Goal: Information Seeking & Learning: Learn about a topic

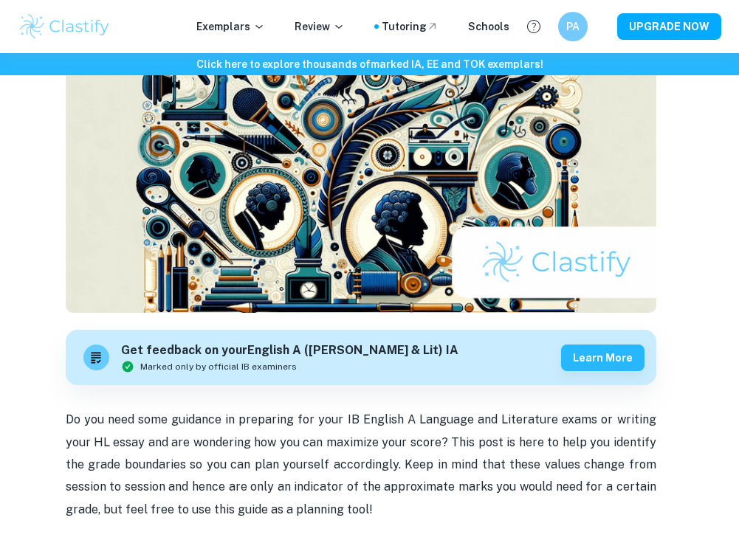
scroll to position [284, 0]
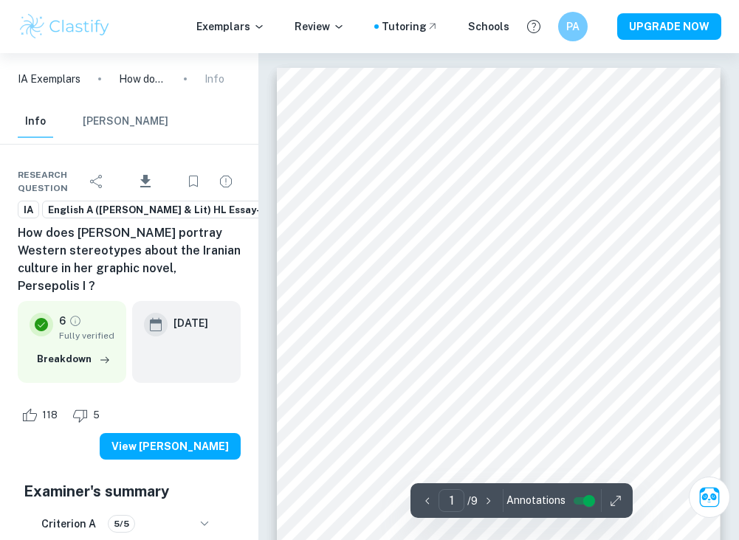
scroll to position [-1, 0]
click at [56, 75] on p "IA Exemplars" at bounding box center [49, 79] width 63 height 16
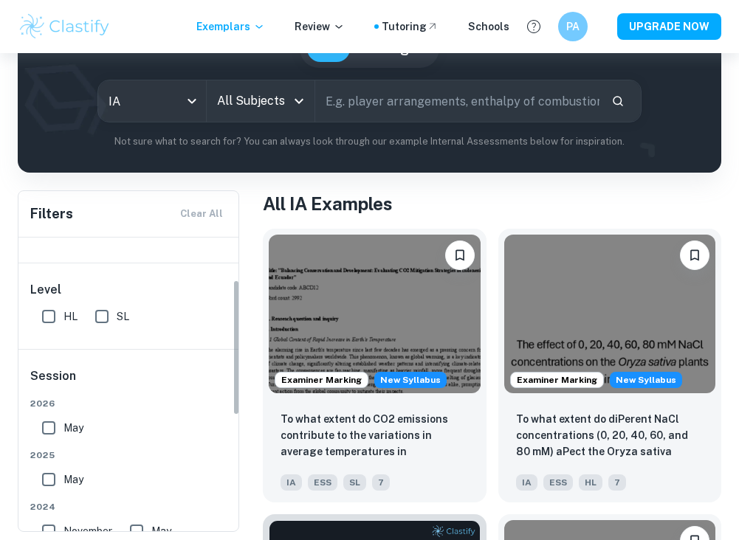
scroll to position [86, 0]
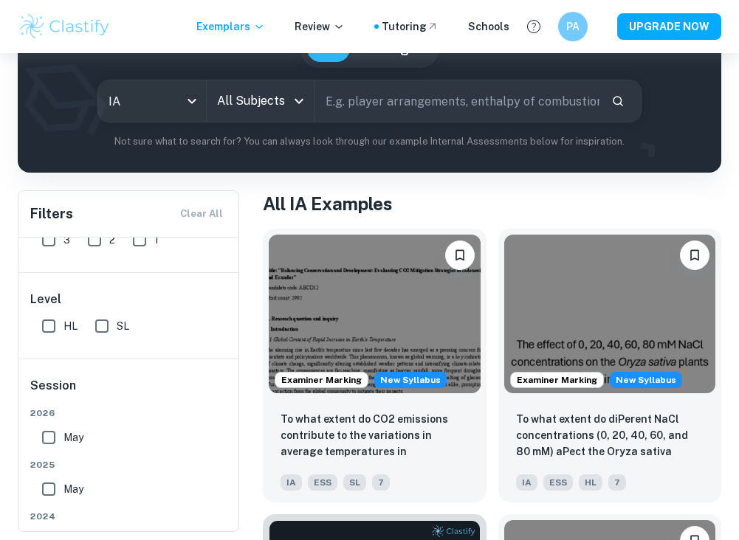
click at [52, 331] on input "HL" at bounding box center [49, 327] width 30 height 30
checkbox input "true"
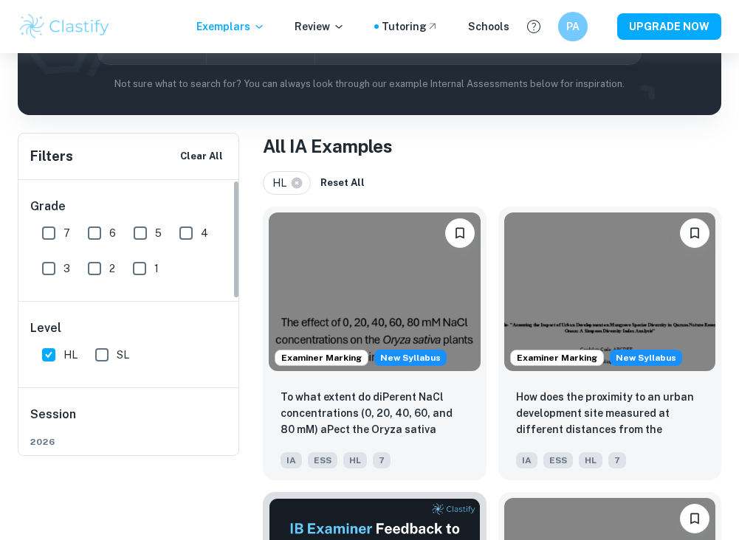
scroll to position [121, 0]
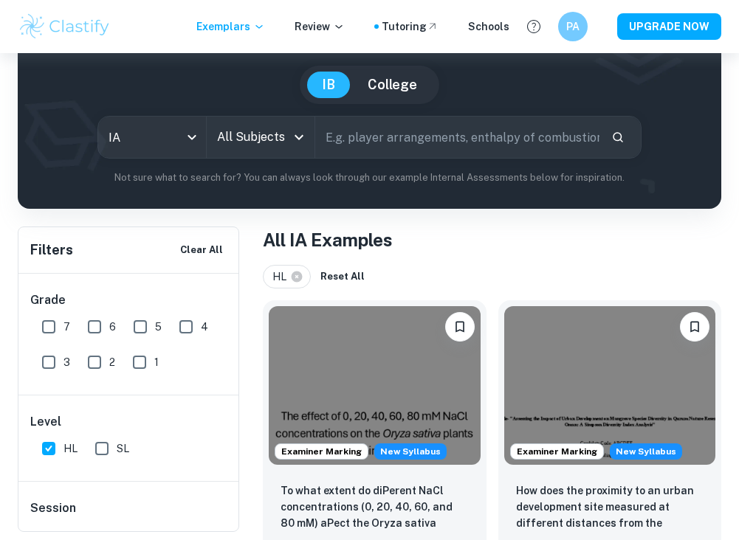
click at [244, 148] on input "All Subjects" at bounding box center [249, 137] width 72 height 28
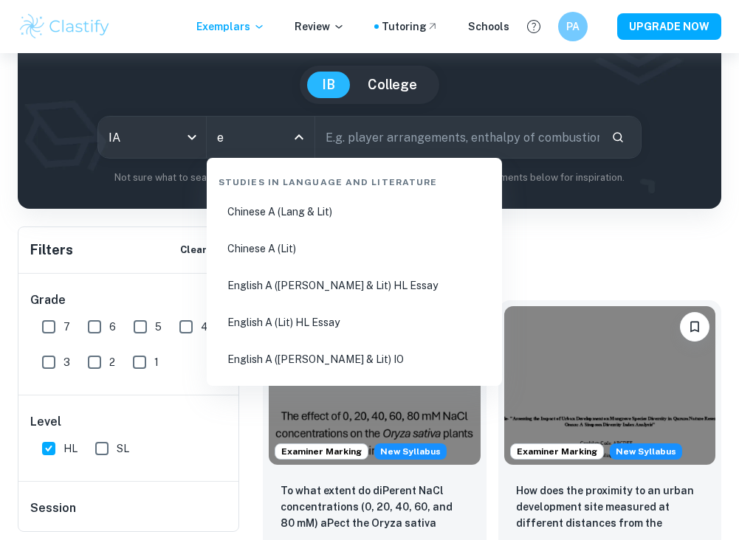
type input "en"
click at [286, 213] on li "English A (Lang & Lit) HL Essay" at bounding box center [355, 212] width 284 height 34
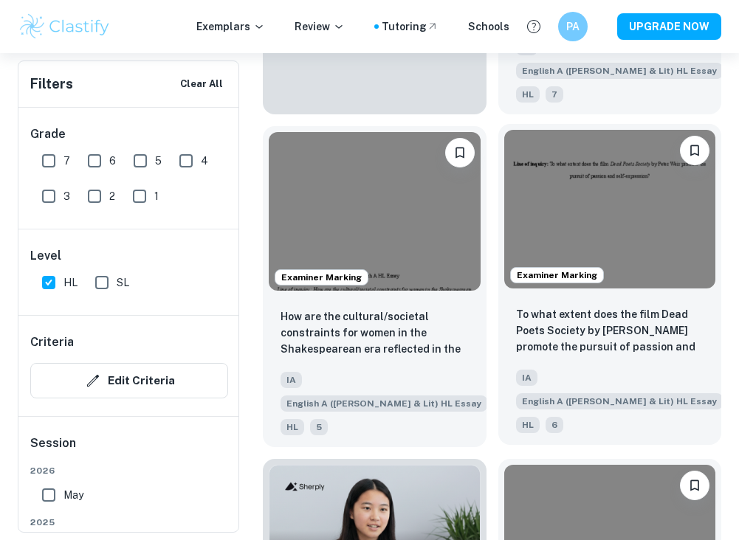
scroll to position [1096, 0]
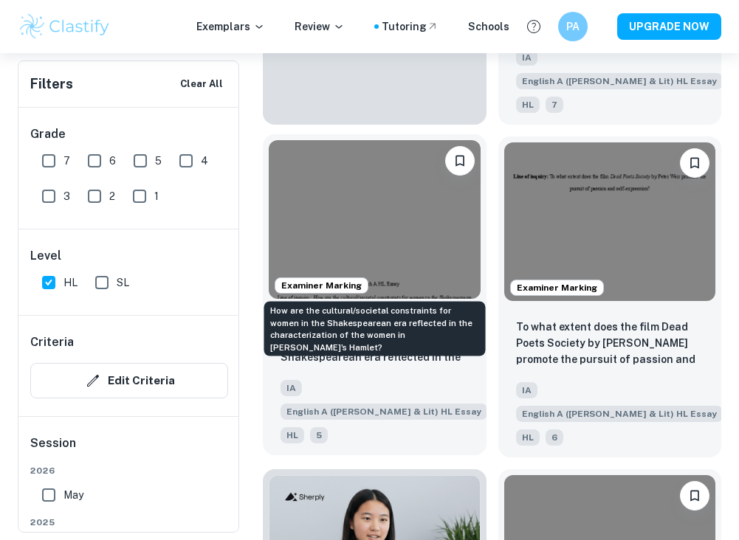
click at [419, 317] on p "How are the cultural/societal constraints for women in the Shakespearean era re…" at bounding box center [375, 342] width 188 height 50
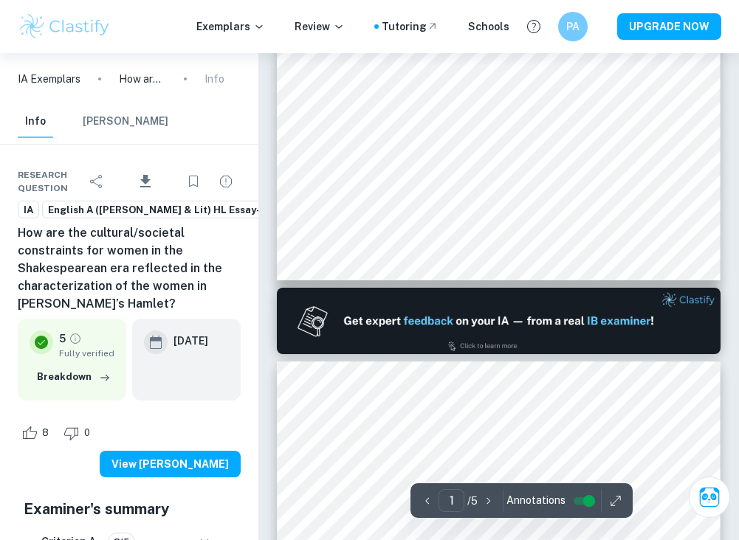
type input "2"
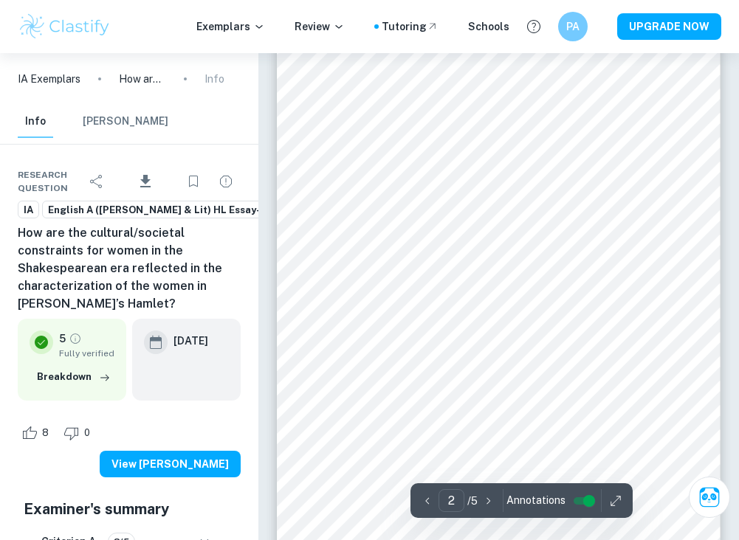
scroll to position [789, 0]
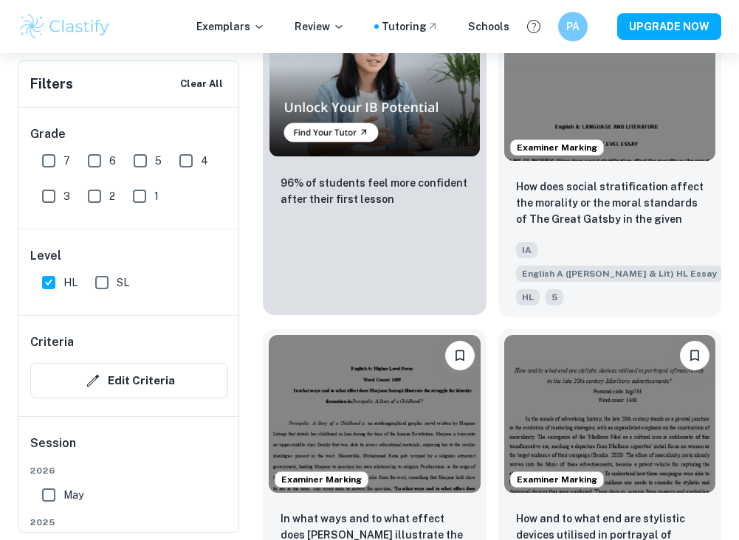
scroll to position [1568, 0]
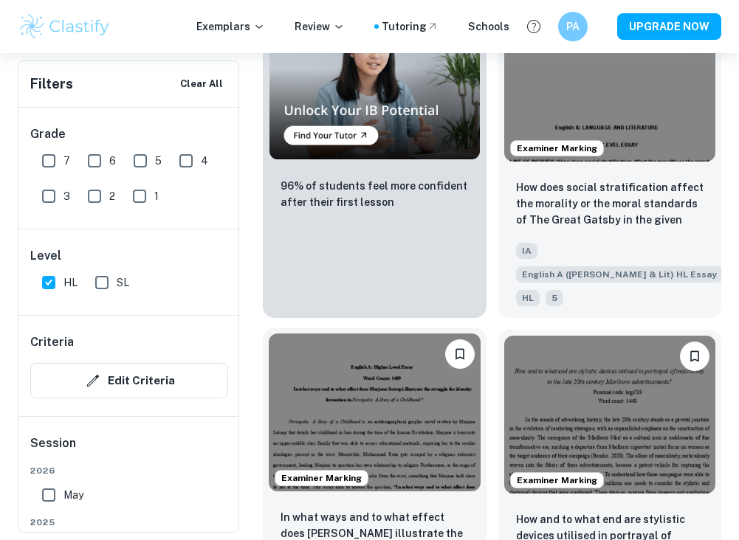
click at [432, 334] on img at bounding box center [375, 413] width 212 height 159
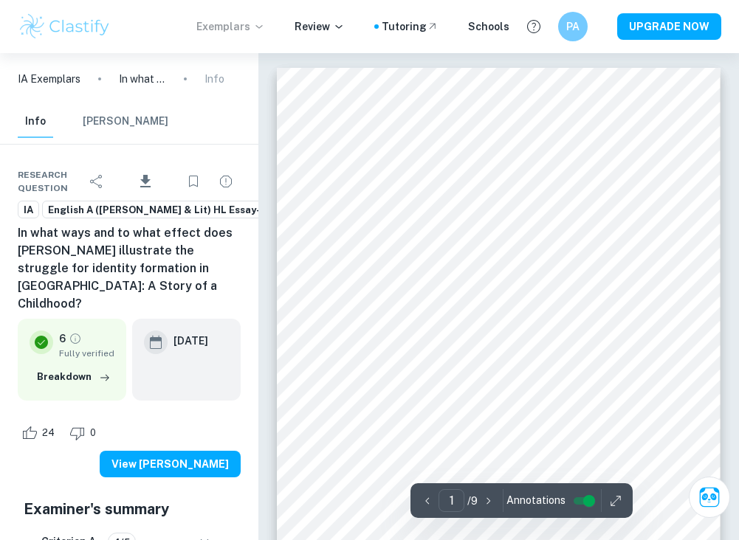
scroll to position [0, 1]
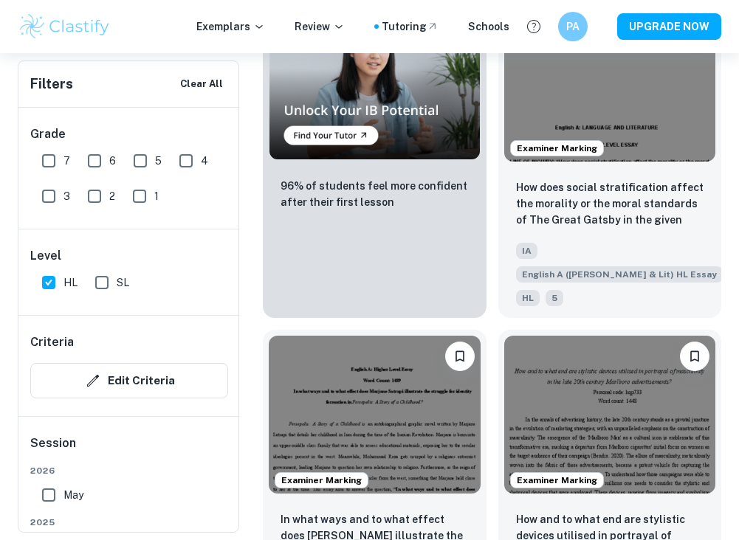
scroll to position [2027, 0]
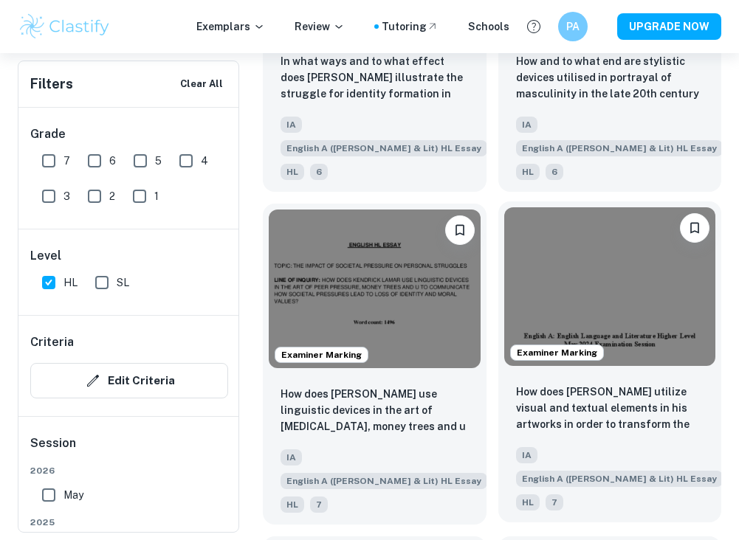
click at [605, 207] on img at bounding box center [610, 286] width 212 height 159
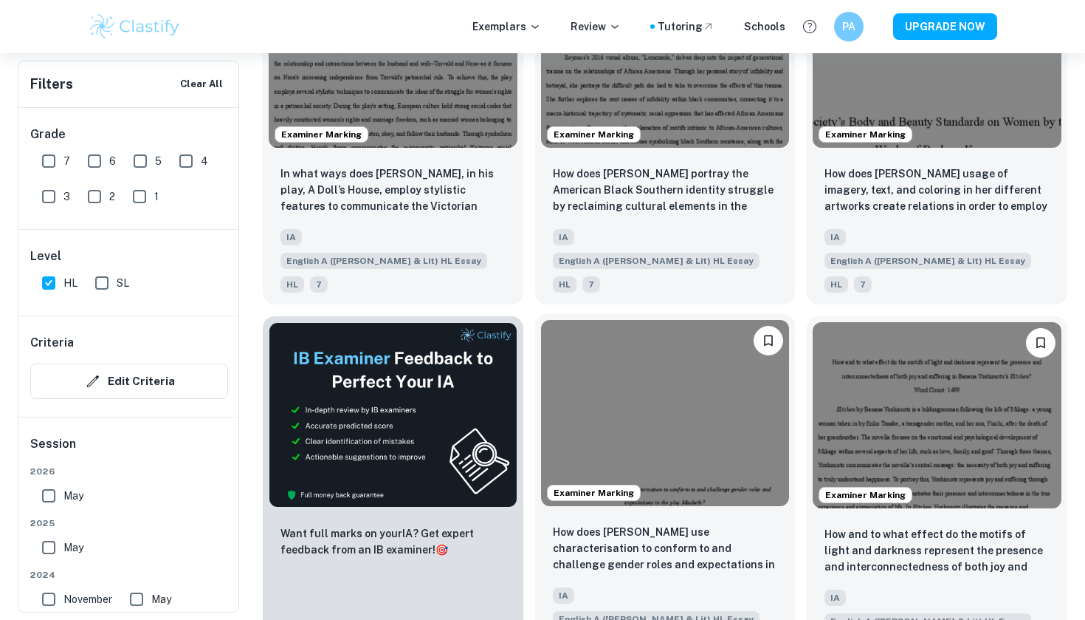
scroll to position [2389, 0]
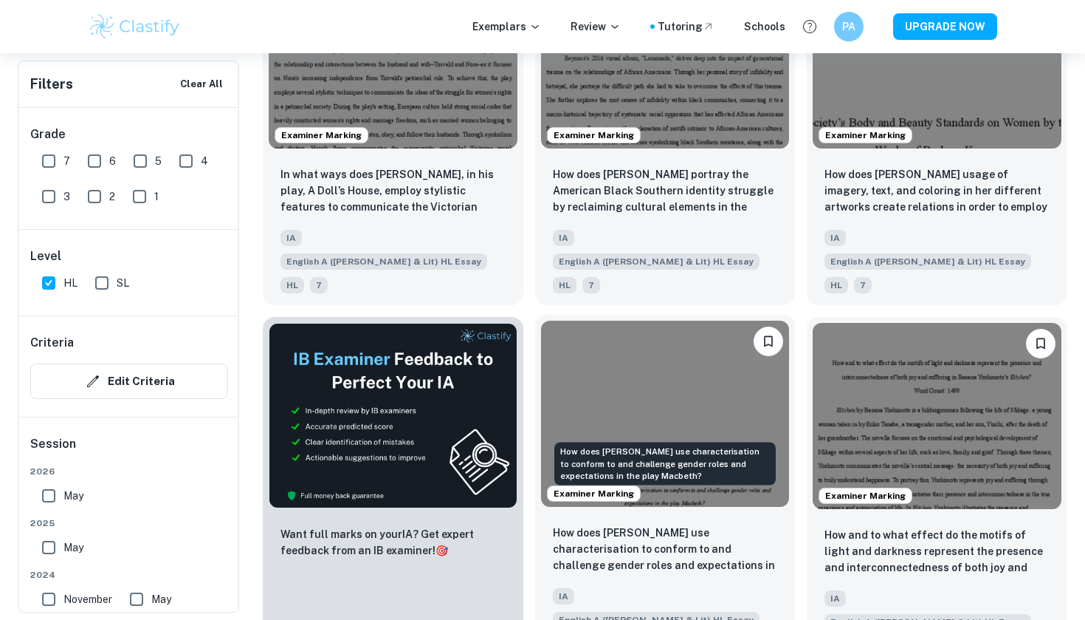
click at [702, 524] on p "How does Shakespeare use characterisation to conform to and challenge gender ro…" at bounding box center [665, 549] width 225 height 50
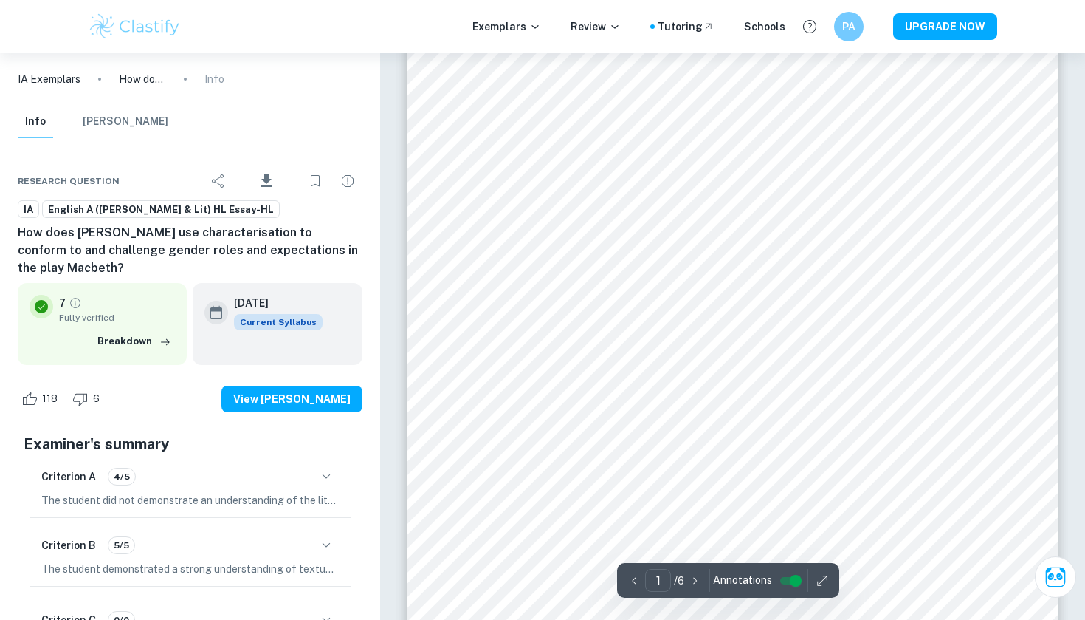
scroll to position [143, 0]
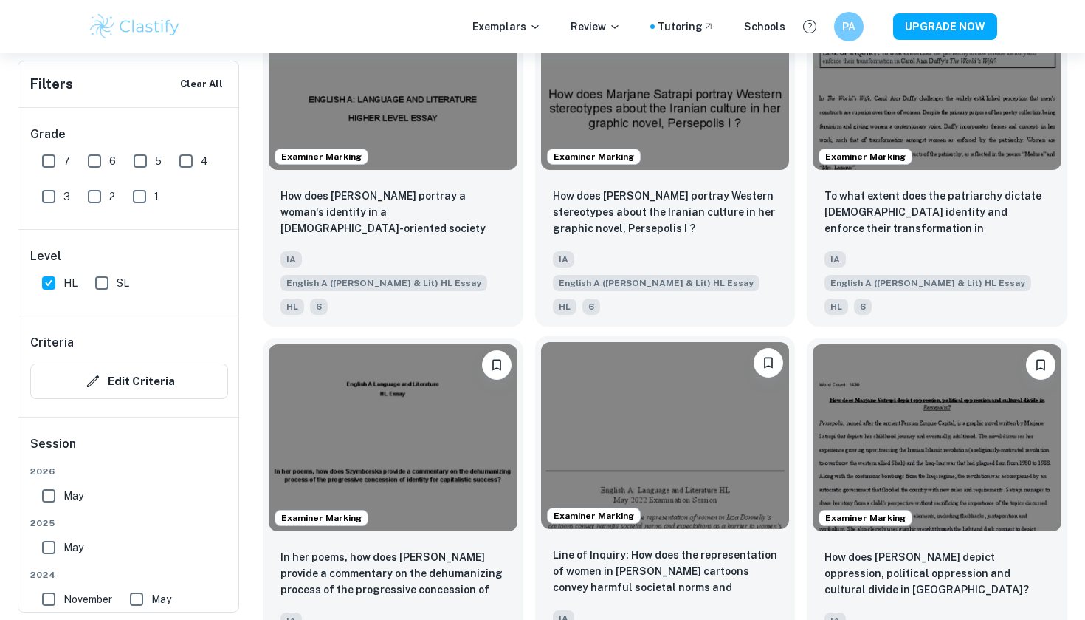
scroll to position [3696, 0]
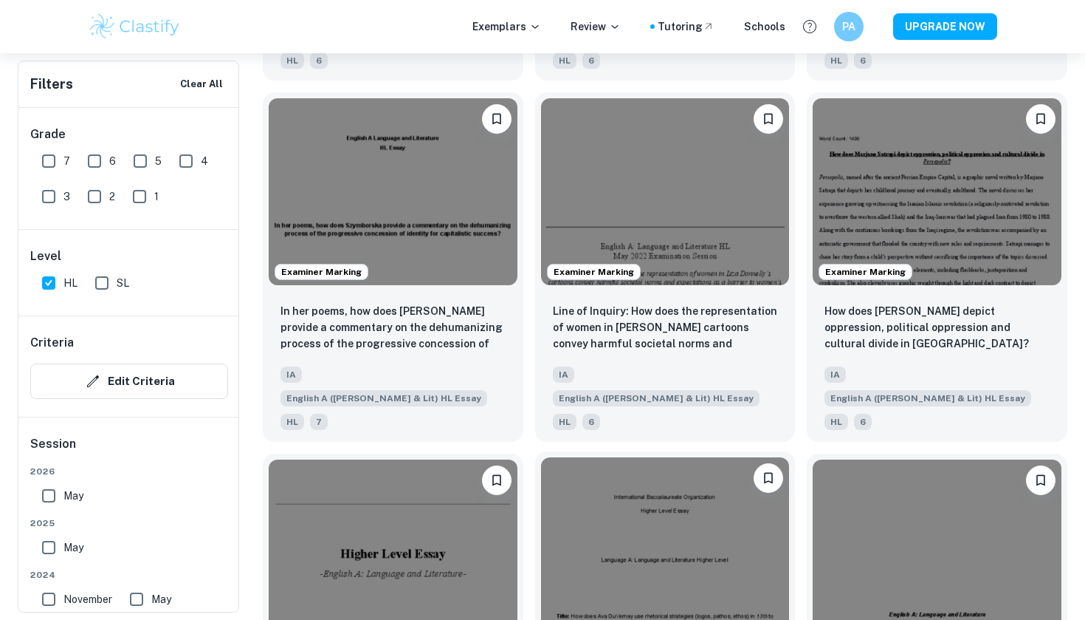
click at [680, 457] on img at bounding box center [665, 550] width 249 height 186
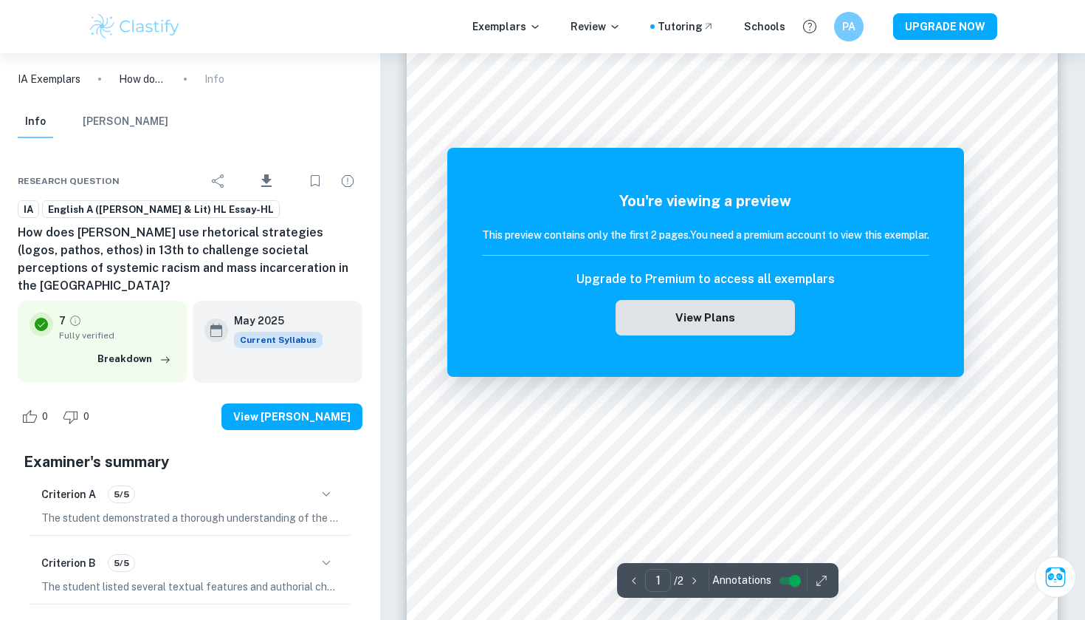
scroll to position [52, 0]
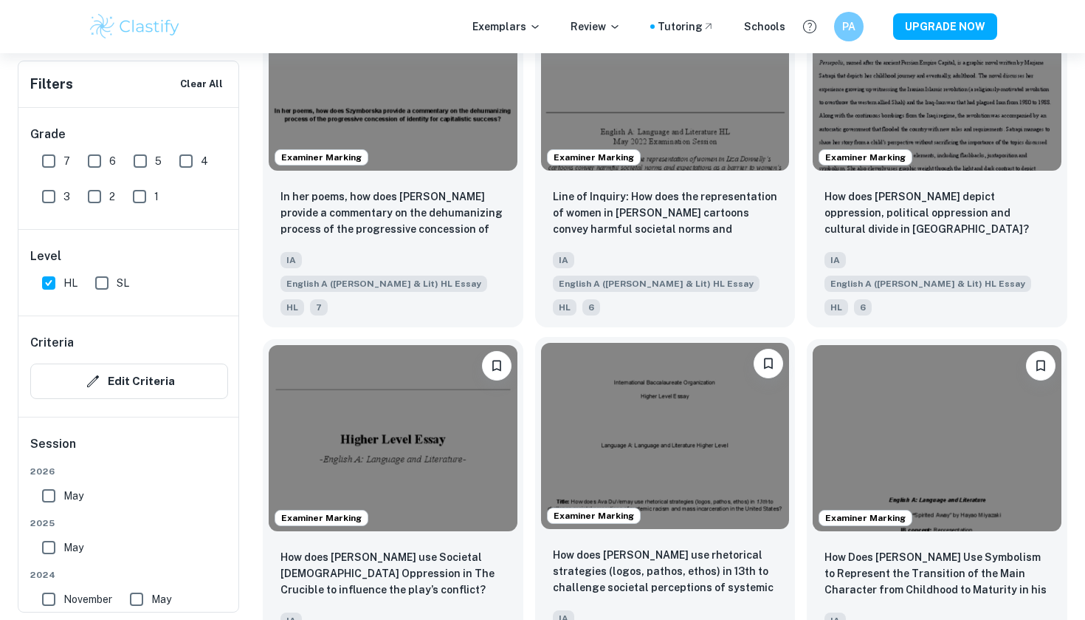
scroll to position [3773, 0]
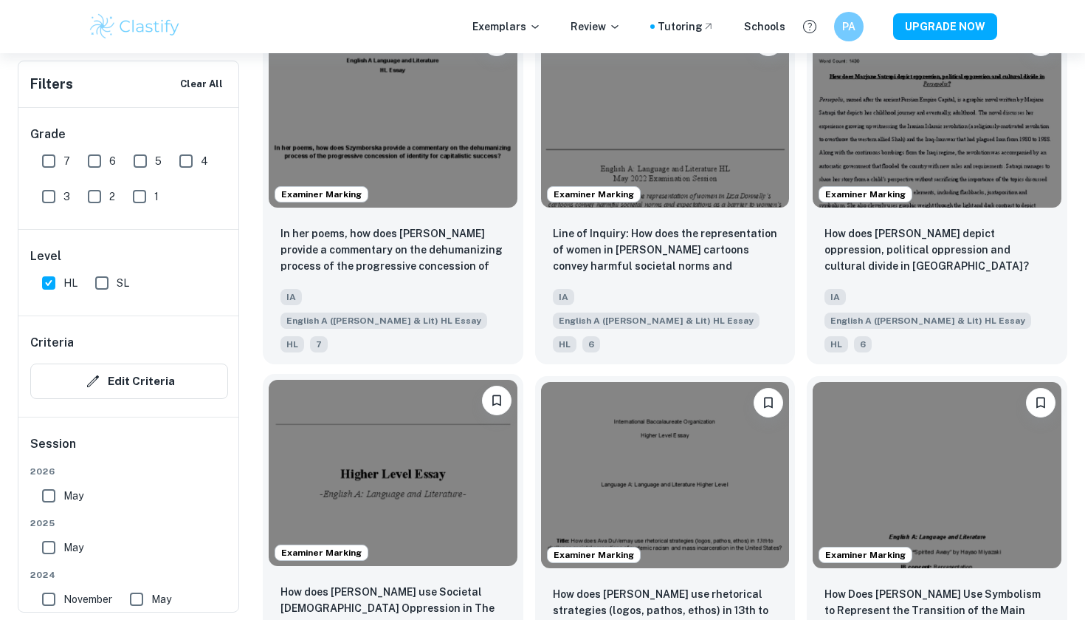
click at [453, 380] on img at bounding box center [393, 473] width 249 height 186
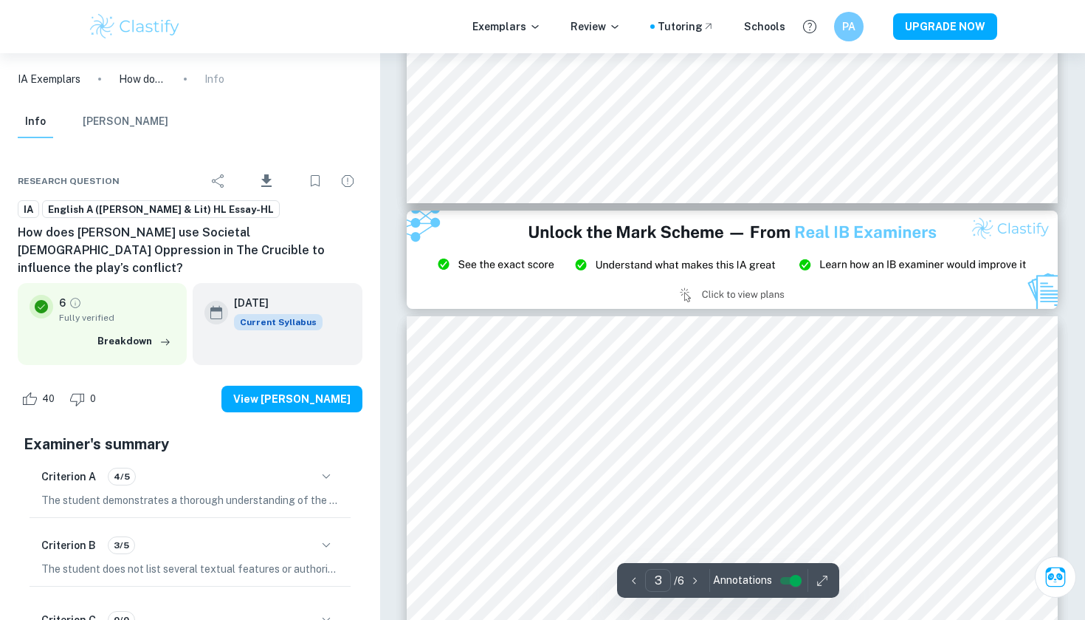
type input "2"
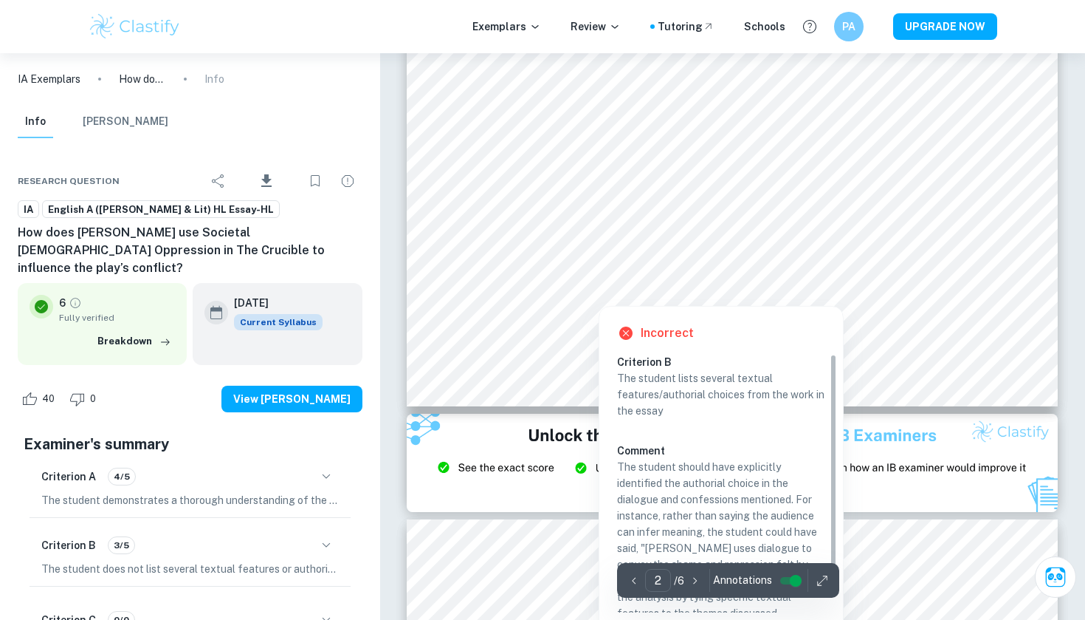
scroll to position [1452, 0]
